Goal: Check status

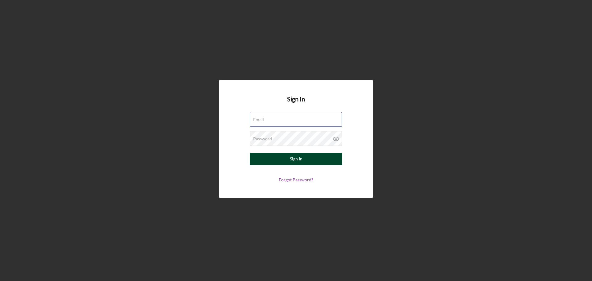
type input "[EMAIL_ADDRESS][DOMAIN_NAME]"
click at [295, 160] on div "Sign In" at bounding box center [296, 159] width 13 height 12
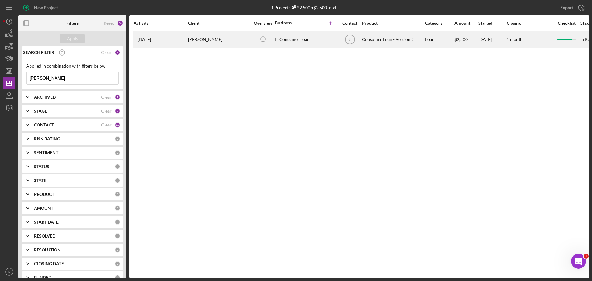
click at [203, 40] on div "[PERSON_NAME]" at bounding box center [219, 39] width 62 height 16
